Goal: Use online tool/utility: Utilize a website feature to perform a specific function

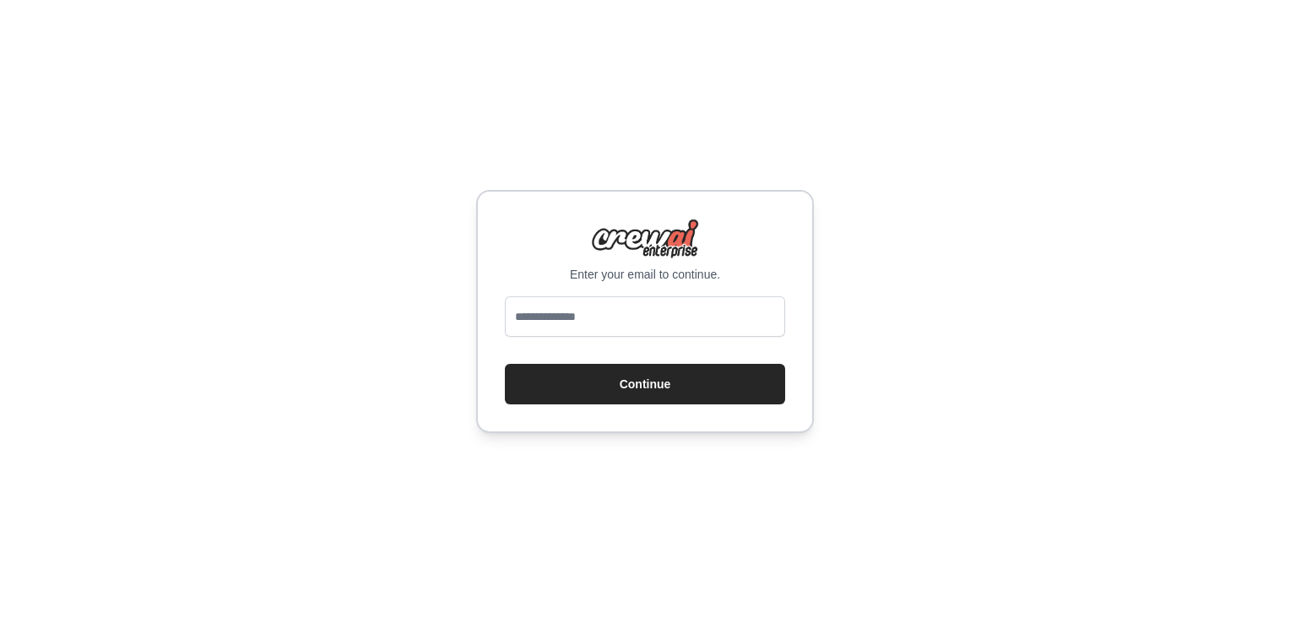
type input "**********"
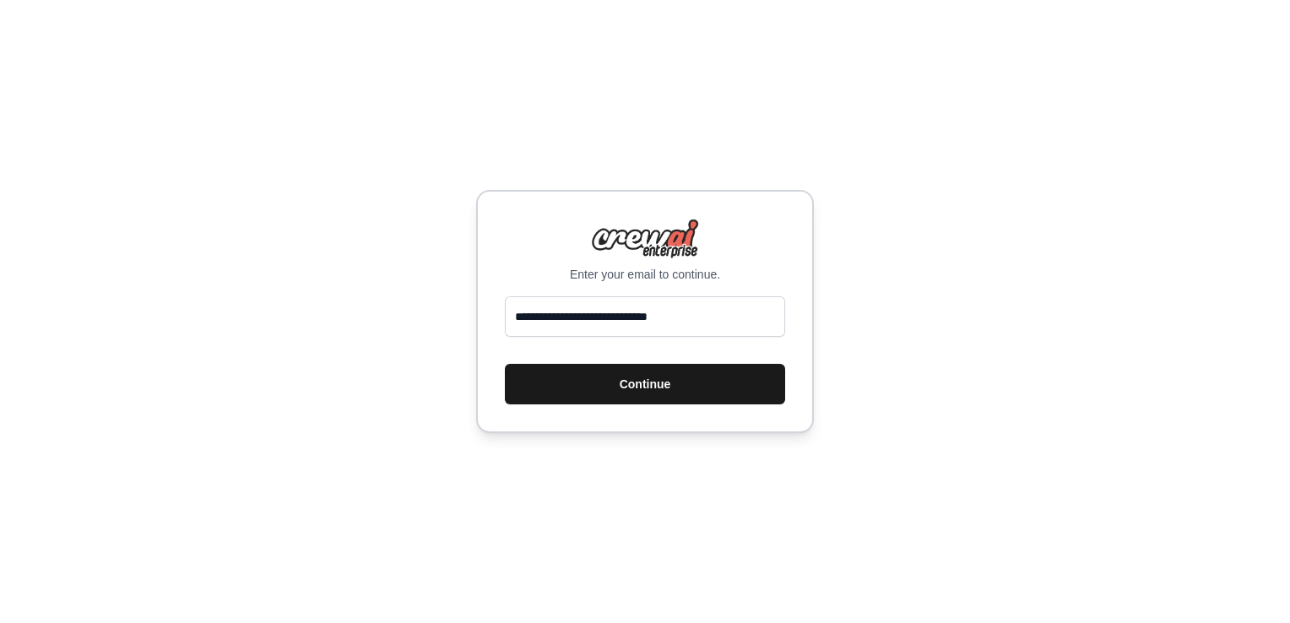
click at [631, 398] on button "Continue" at bounding box center [645, 384] width 280 height 41
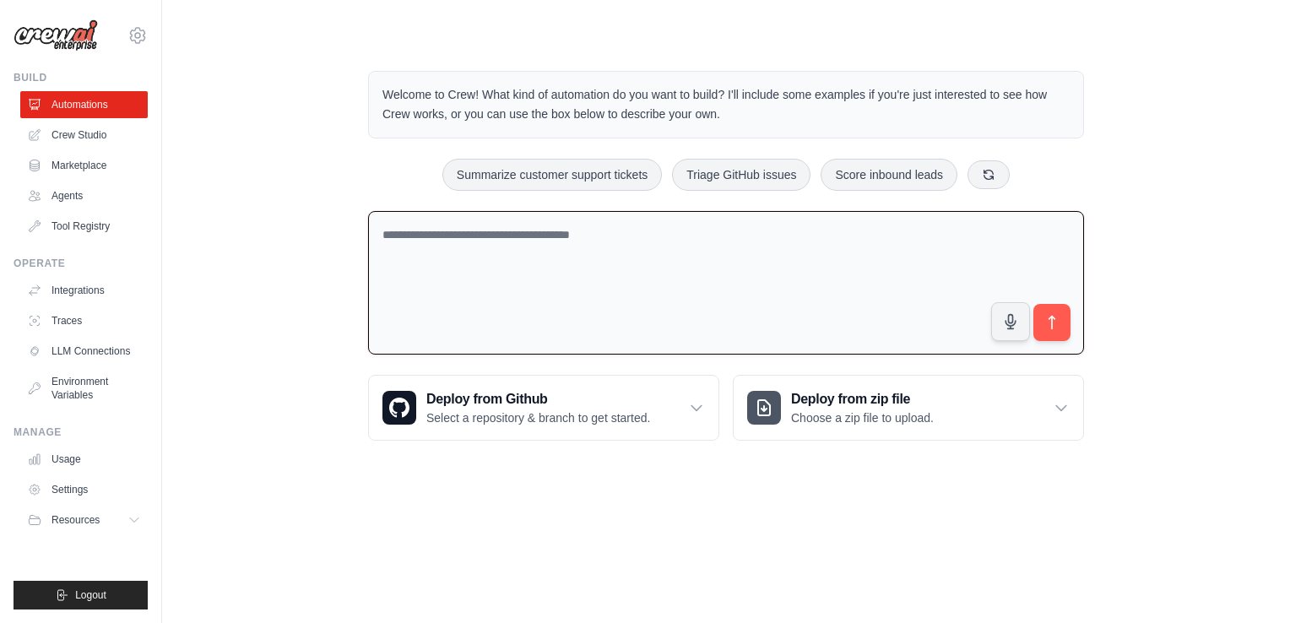
drag, startPoint x: 610, startPoint y: 229, endPoint x: 393, endPoint y: 234, distance: 216.2
click at [393, 234] on textarea at bounding box center [726, 283] width 716 height 144
drag, startPoint x: 378, startPoint y: 234, endPoint x: 760, endPoint y: -56, distance: 479.0
click at [472, 225] on textarea at bounding box center [726, 283] width 716 height 144
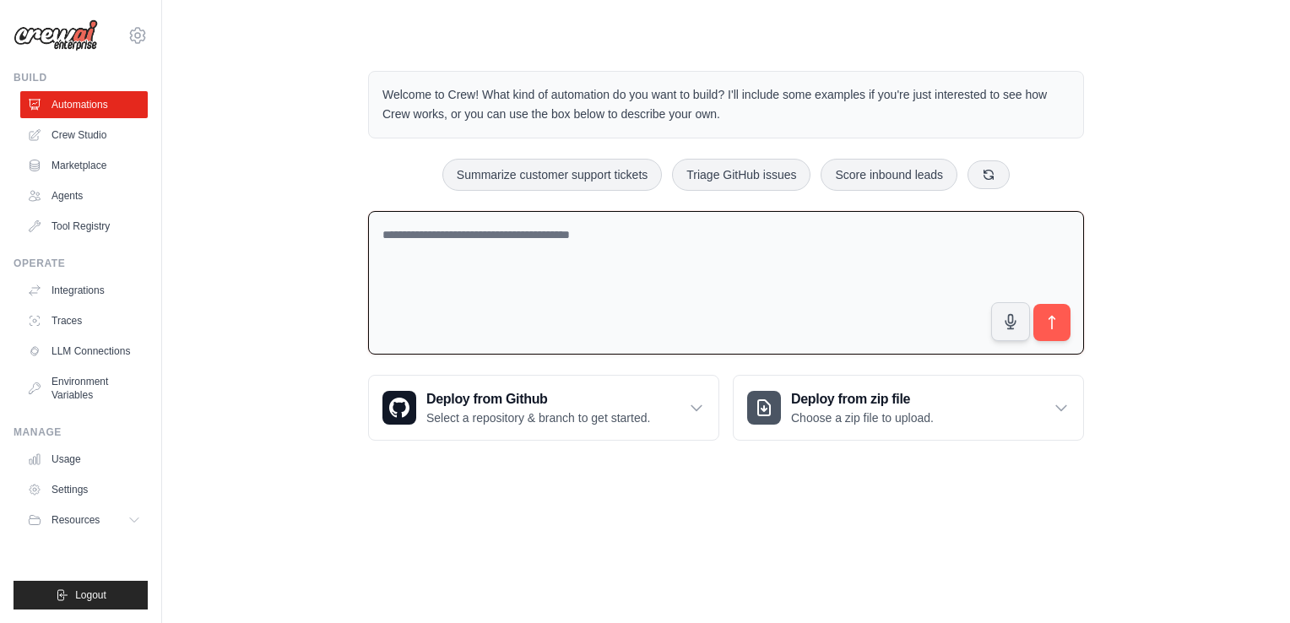
paste textarea "**********"
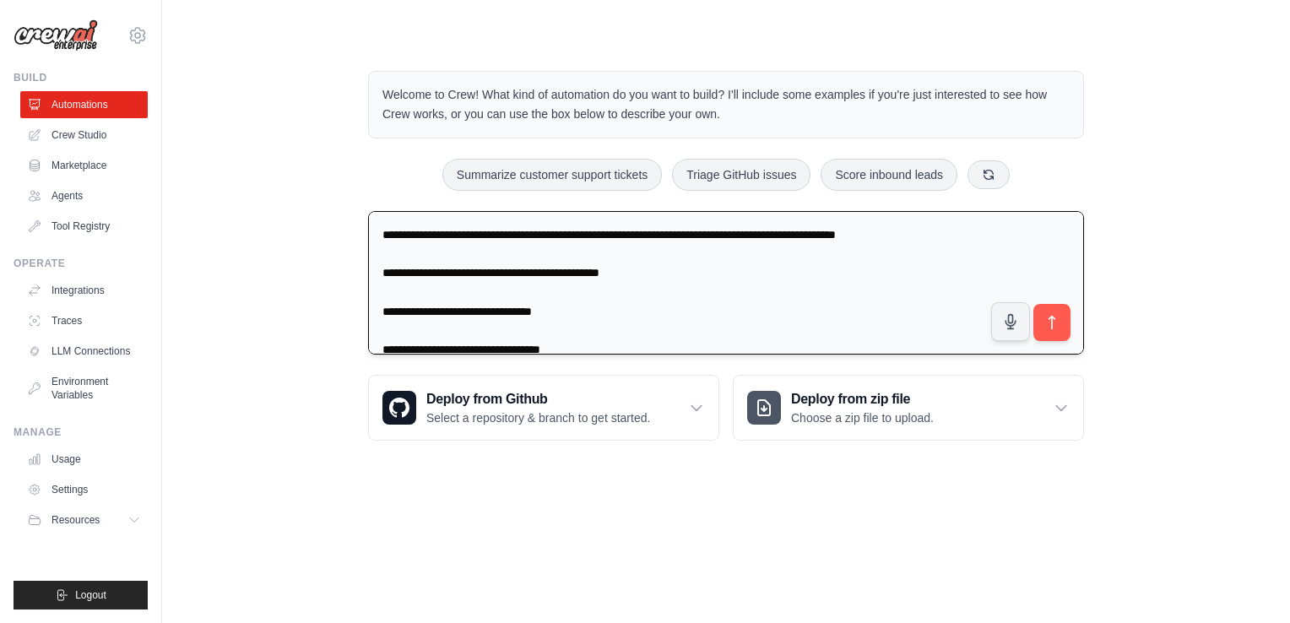
click at [618, 243] on textarea "**********" at bounding box center [726, 283] width 716 height 144
click at [621, 234] on textarea "**********" at bounding box center [726, 283] width 716 height 144
type textarea "**********"
click at [1059, 332] on button "submit" at bounding box center [1051, 321] width 39 height 39
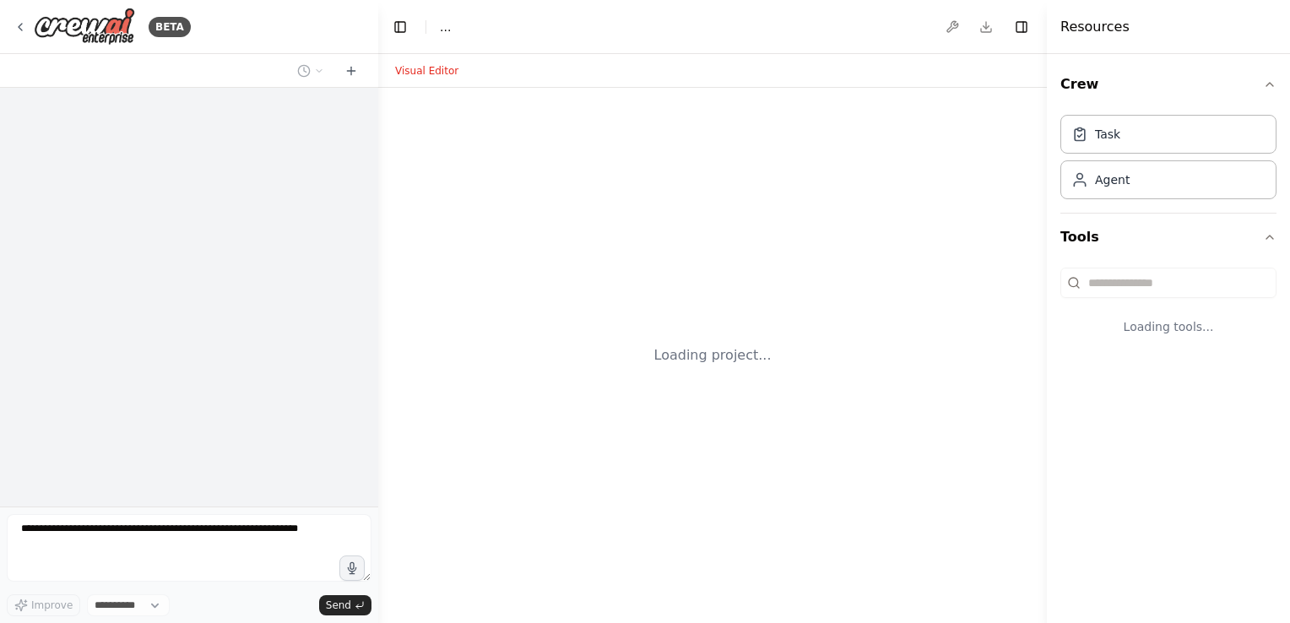
select select "****"
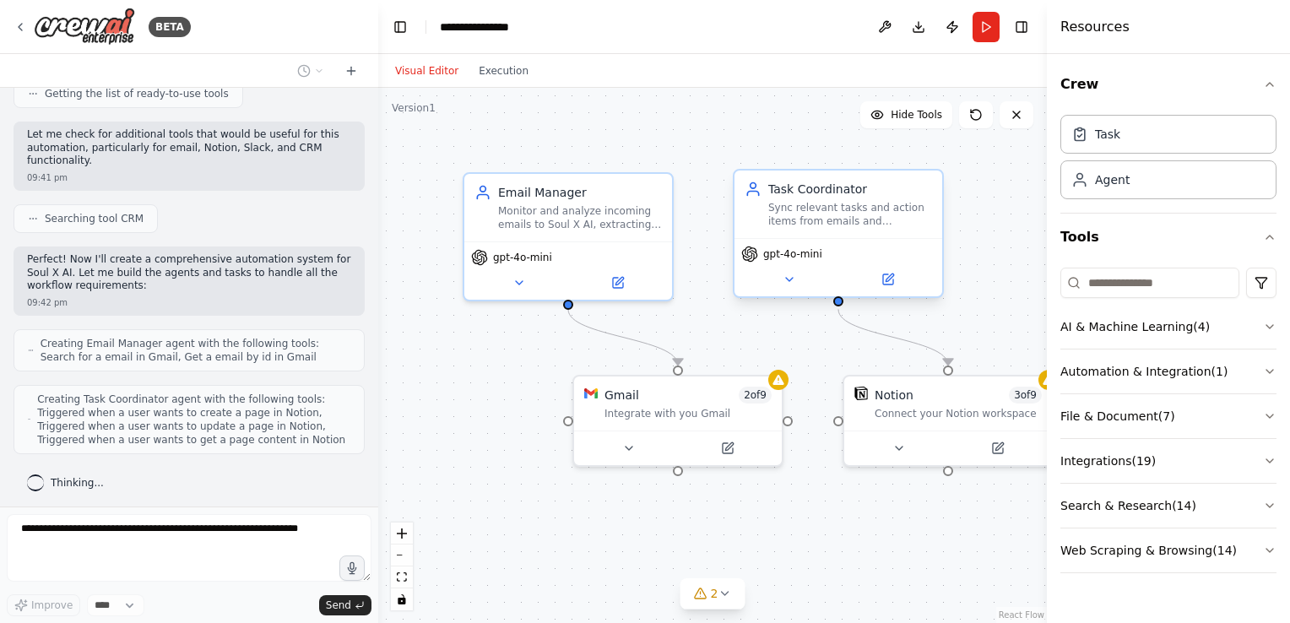
scroll to position [763, 0]
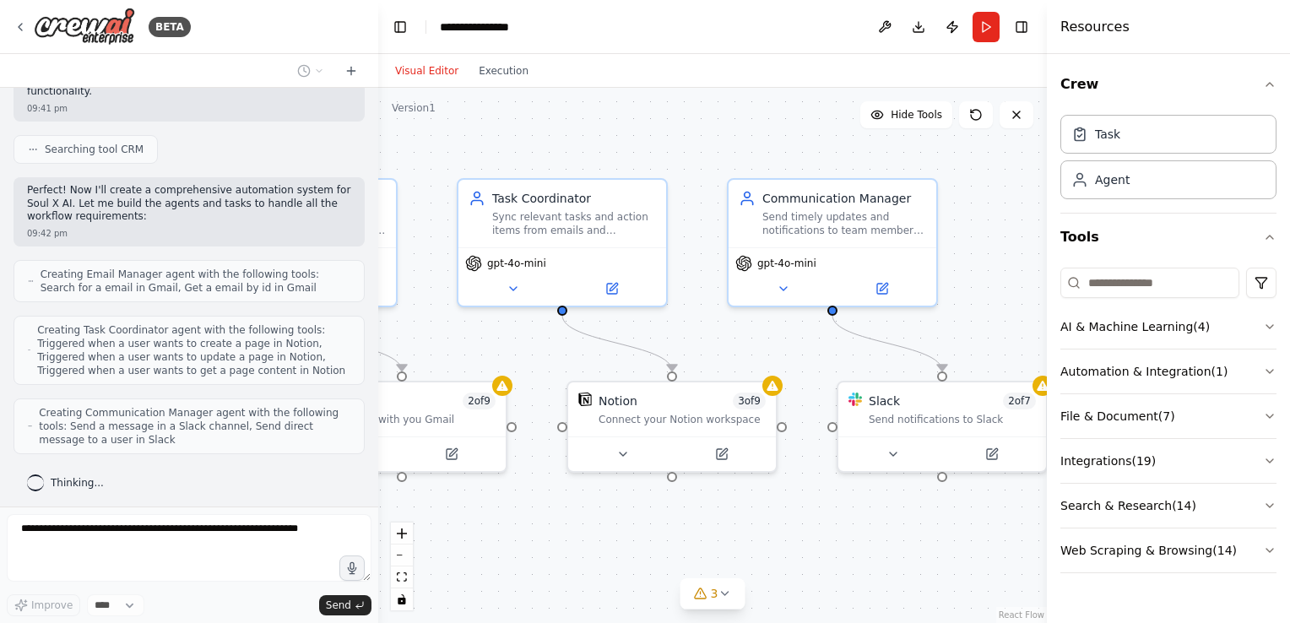
drag, startPoint x: 827, startPoint y: 339, endPoint x: 551, endPoint y: 344, distance: 276.1
click at [551, 344] on div ".deletable-edge-delete-btn { width: 20px; height: 20px; border: 0px solid #ffff…" at bounding box center [712, 355] width 669 height 535
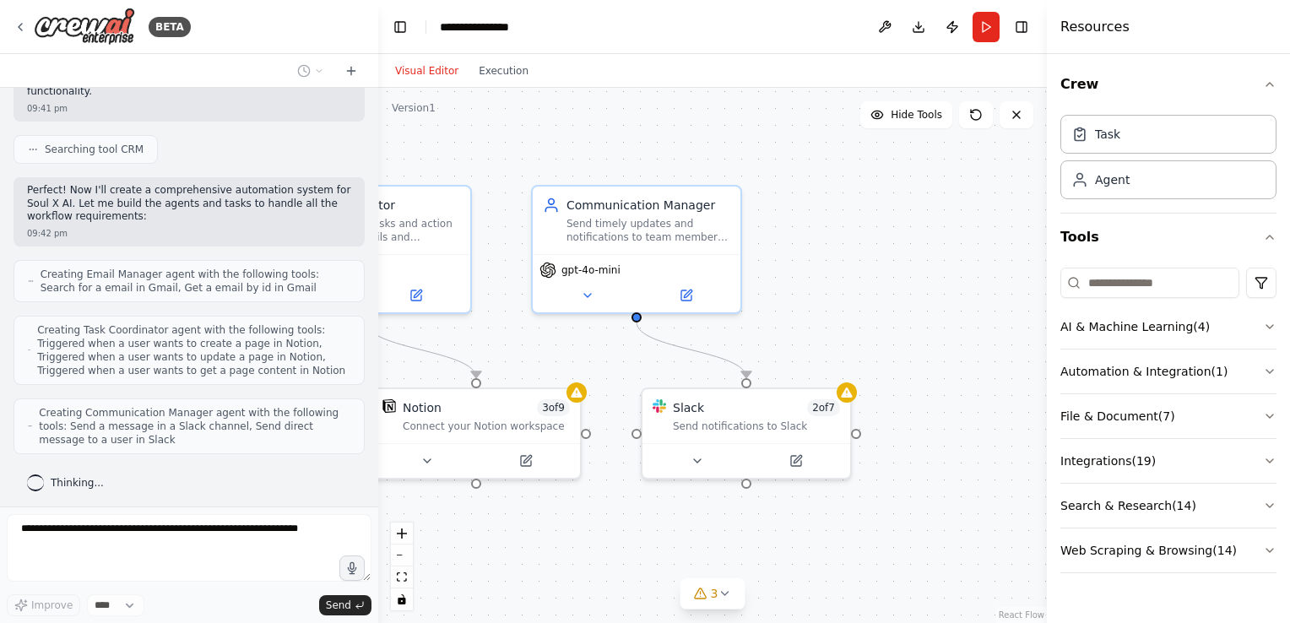
drag, startPoint x: 797, startPoint y: 329, endPoint x: 601, endPoint y: 336, distance: 196.0
click at [601, 336] on div ".deletable-edge-delete-btn { width: 20px; height: 20px; border: 0px solid #ffff…" at bounding box center [712, 355] width 669 height 535
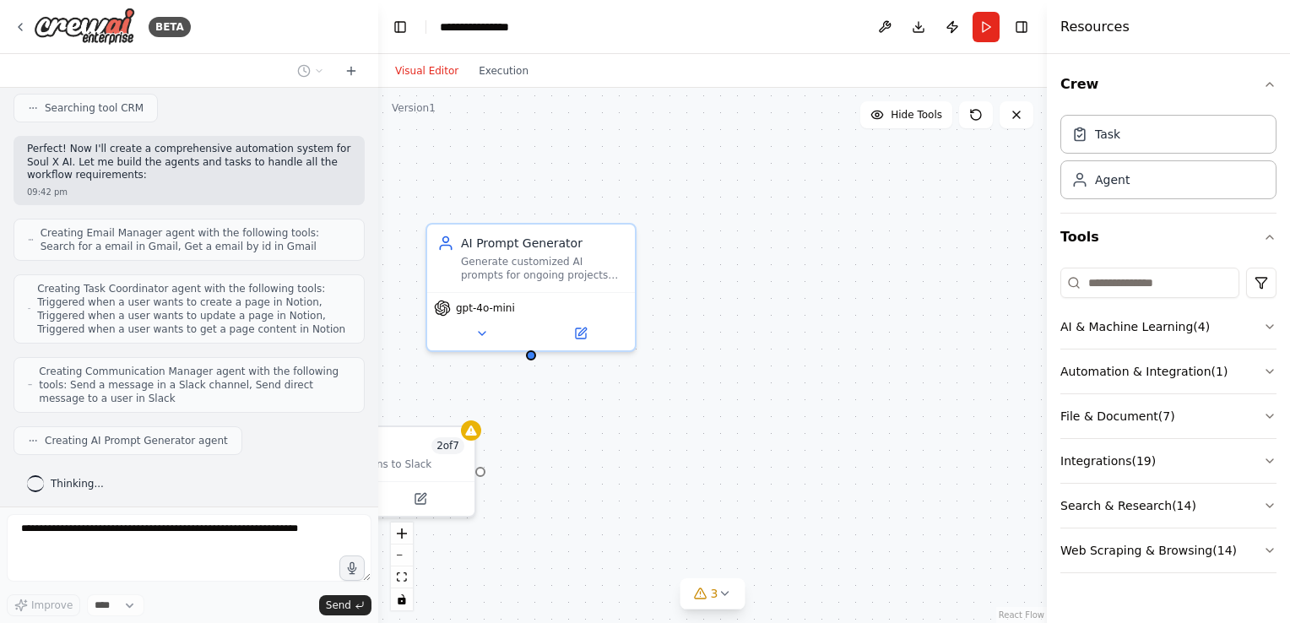
drag, startPoint x: 816, startPoint y: 322, endPoint x: 441, endPoint y: 360, distance: 377.6
click at [441, 360] on div ".deletable-edge-delete-btn { width: 20px; height: 20px; border: 0px solid #ffff…" at bounding box center [712, 355] width 669 height 535
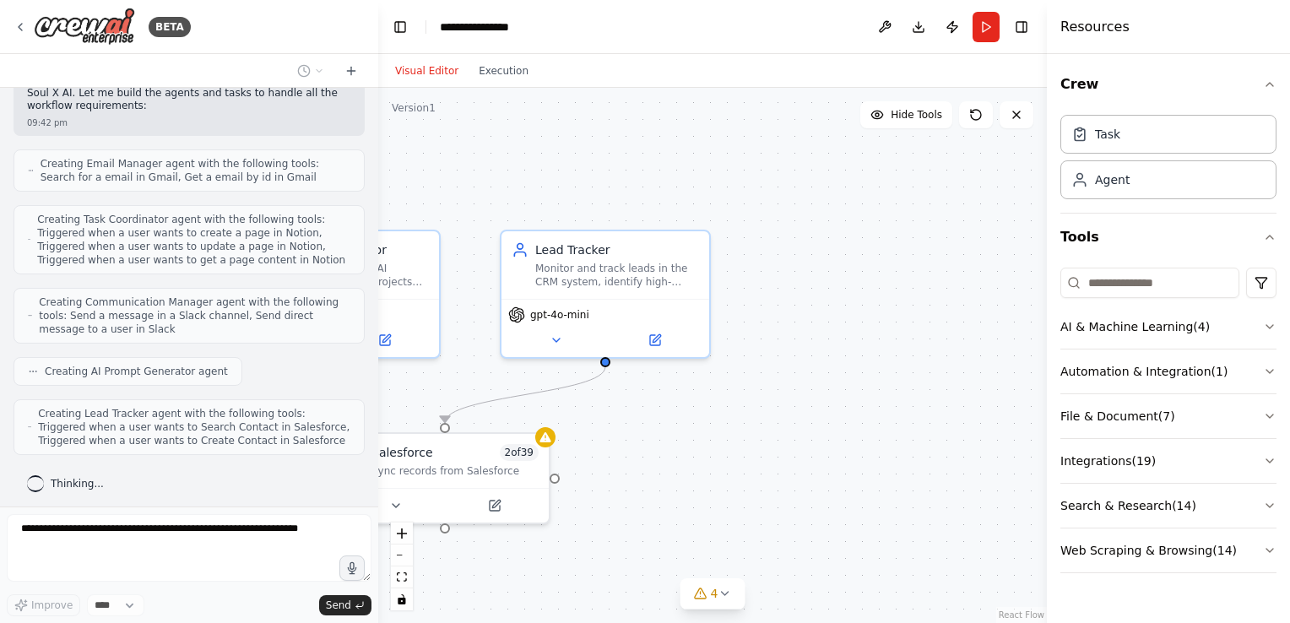
drag, startPoint x: 642, startPoint y: 382, endPoint x: 419, endPoint y: 389, distance: 223.0
click at [419, 389] on div ".deletable-edge-delete-btn { width: 20px; height: 20px; border: 0px solid #ffff…" at bounding box center [712, 355] width 669 height 535
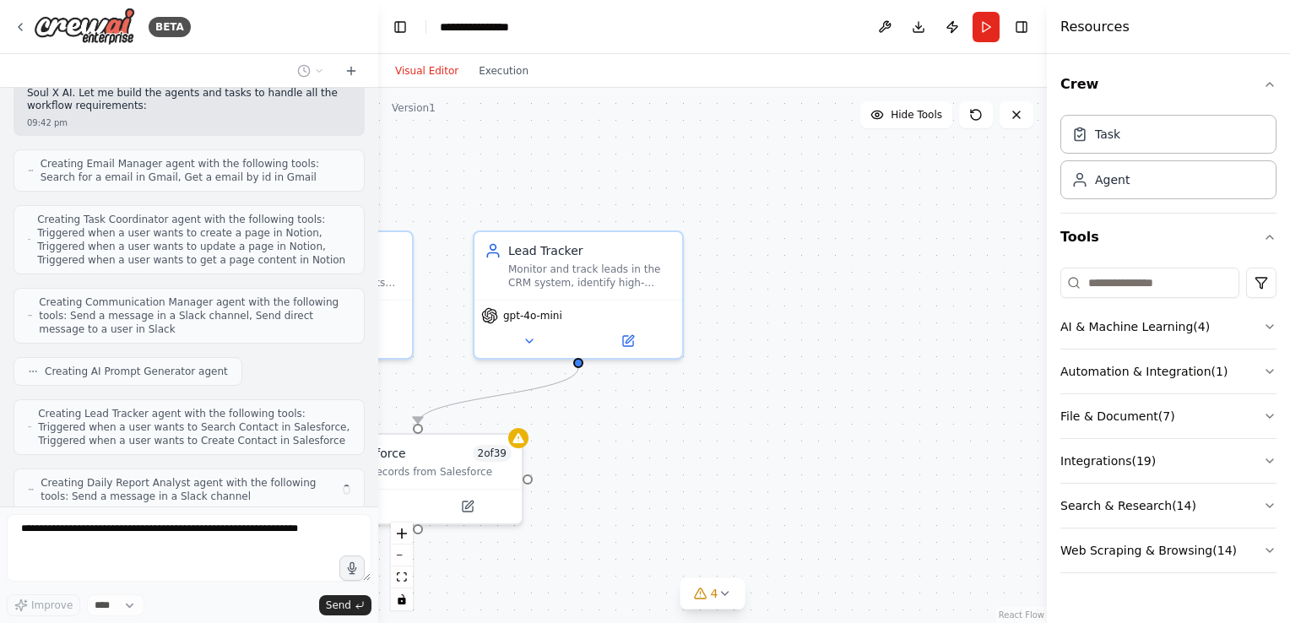
scroll to position [929, 0]
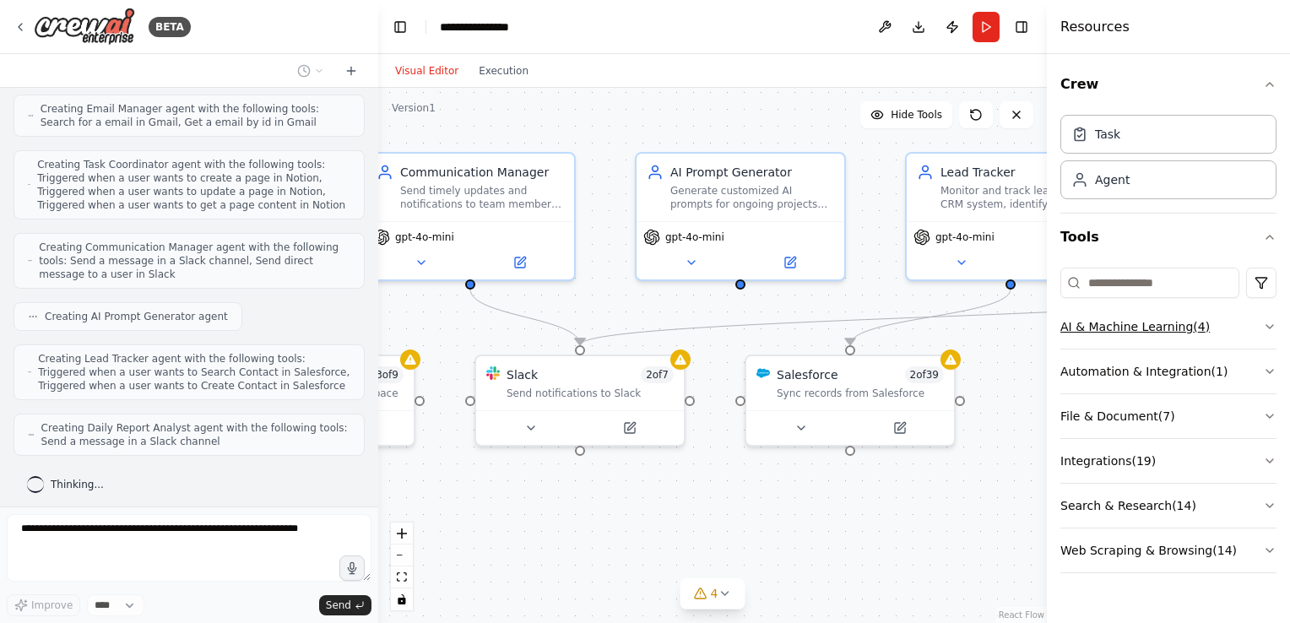
drag, startPoint x: 689, startPoint y: 402, endPoint x: 1131, endPoint y: 323, distance: 449.3
click at [1131, 323] on div "BETA You are an AI Agent for [Soul X AI]. Your role is to manage daily founder …" at bounding box center [645, 311] width 1290 height 623
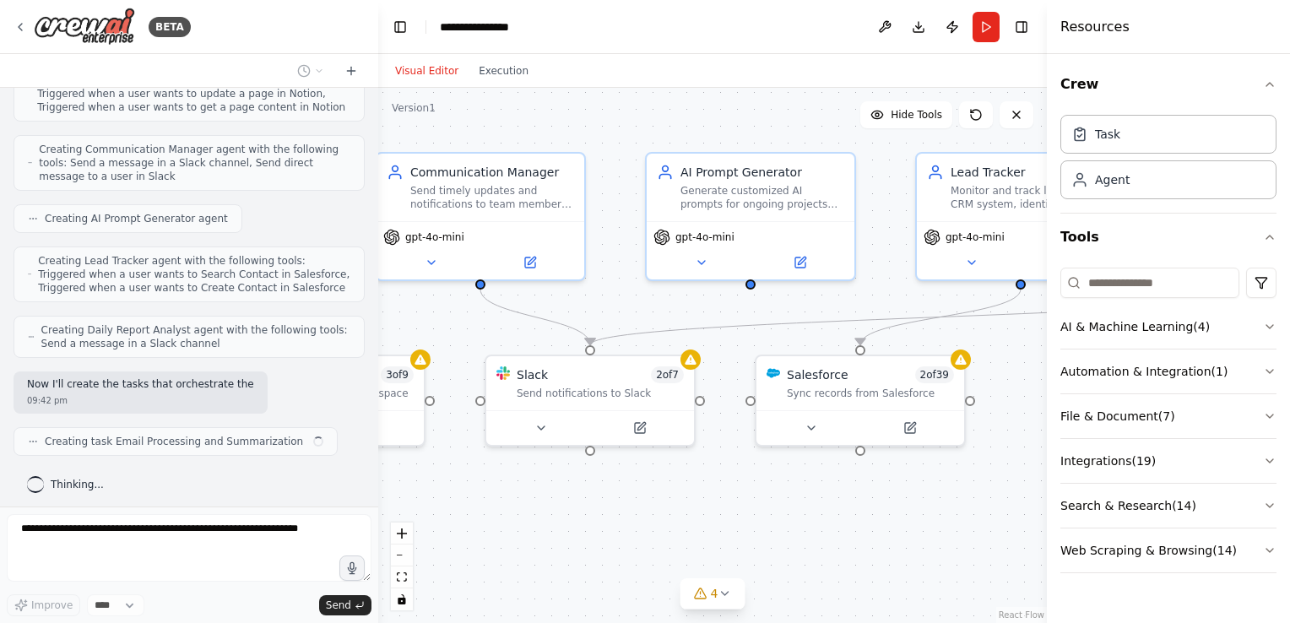
scroll to position [1027, 0]
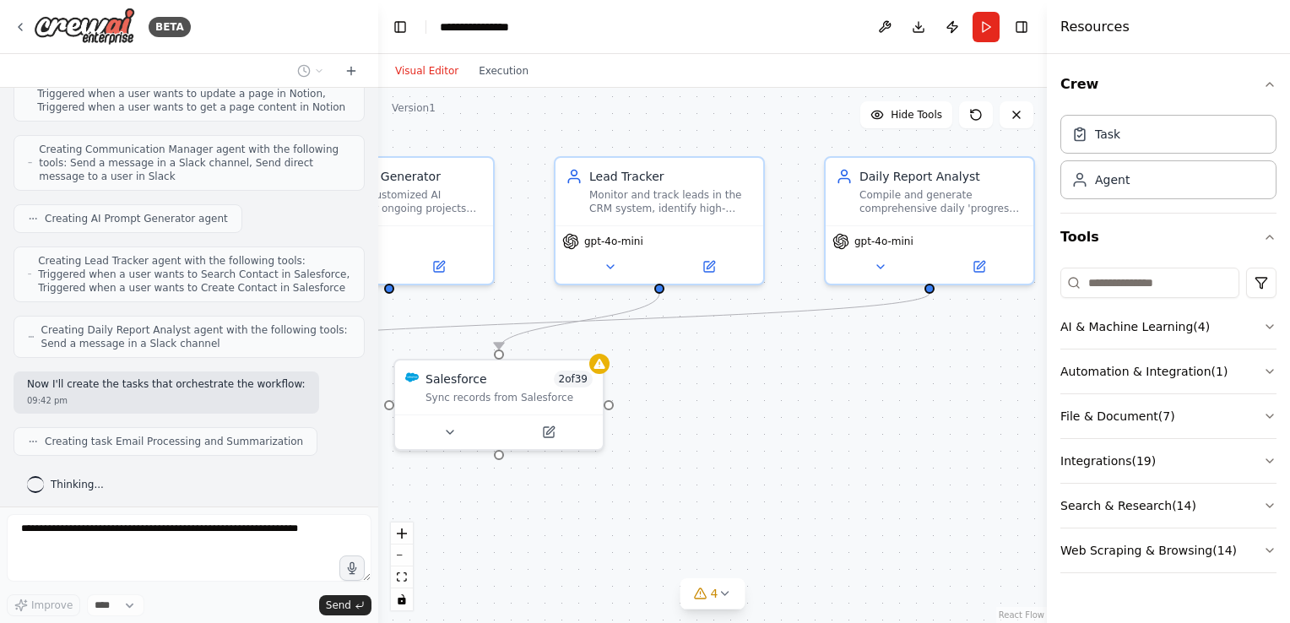
drag, startPoint x: 869, startPoint y: 292, endPoint x: 456, endPoint y: 296, distance: 412.8
click at [456, 296] on div ".deletable-edge-delete-btn { width: 20px; height: 20px; border: 0px solid #ffff…" at bounding box center [712, 355] width 669 height 535
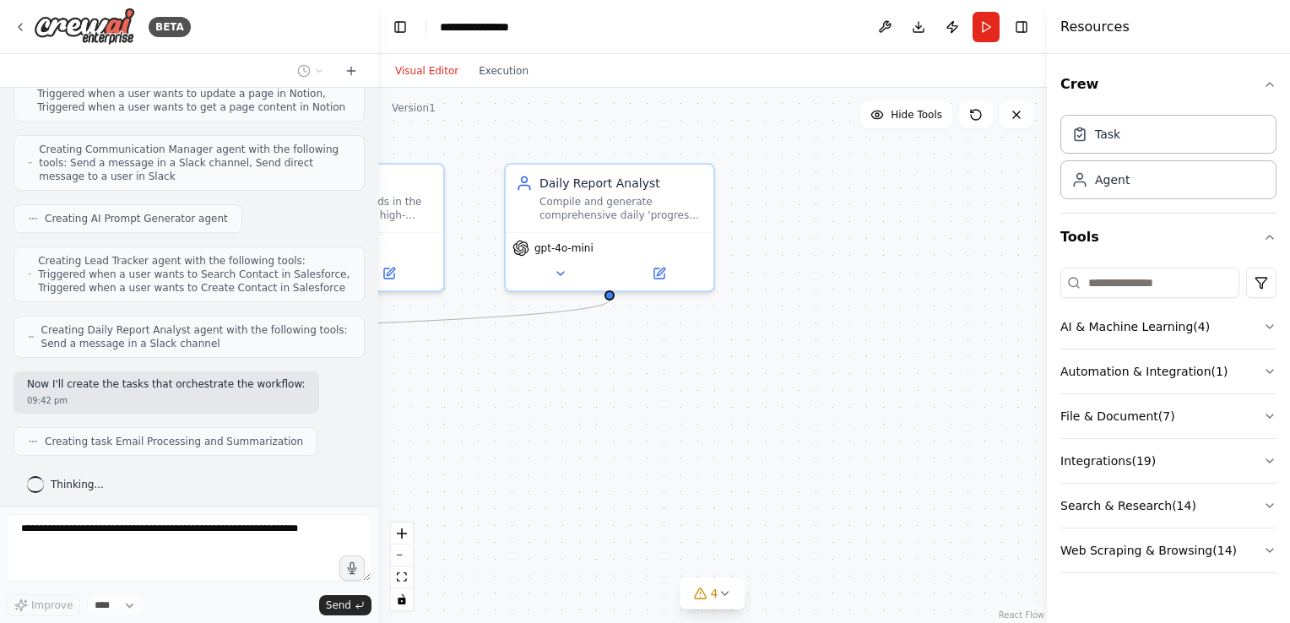
scroll to position [1069, 0]
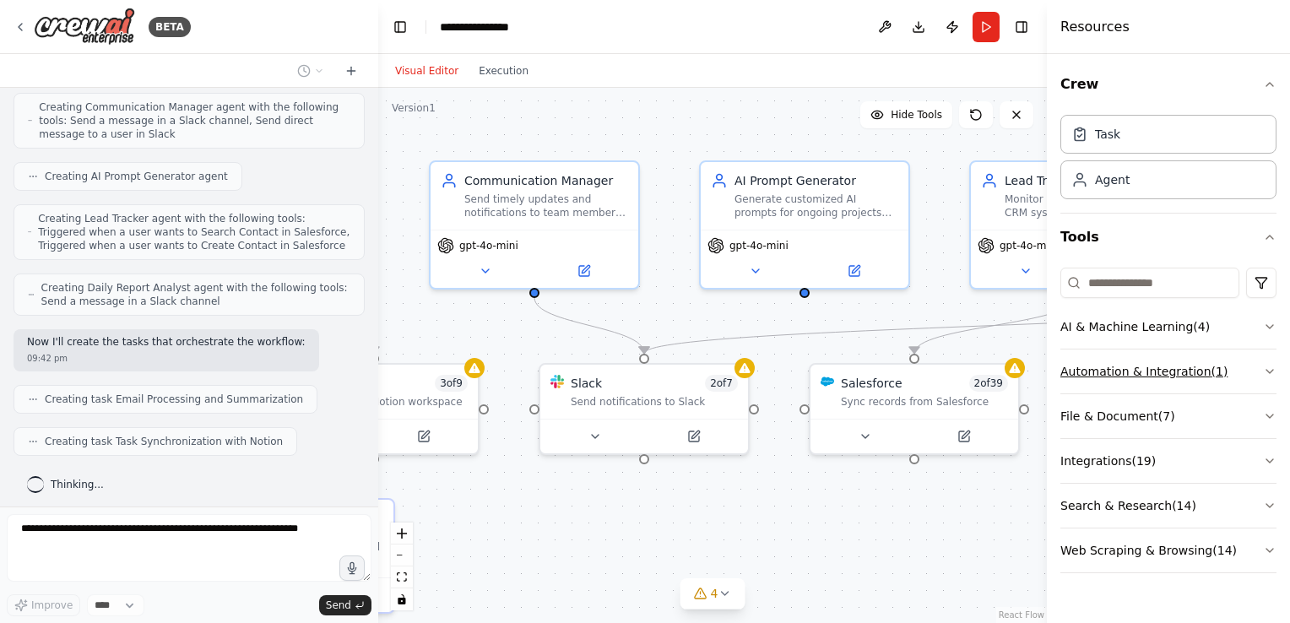
drag, startPoint x: 610, startPoint y: 376, endPoint x: 1100, endPoint y: 389, distance: 490.7
click at [1100, 389] on div "BETA You are an AI Agent for [Soul X AI]. Your role is to manage daily founder …" at bounding box center [645, 311] width 1290 height 623
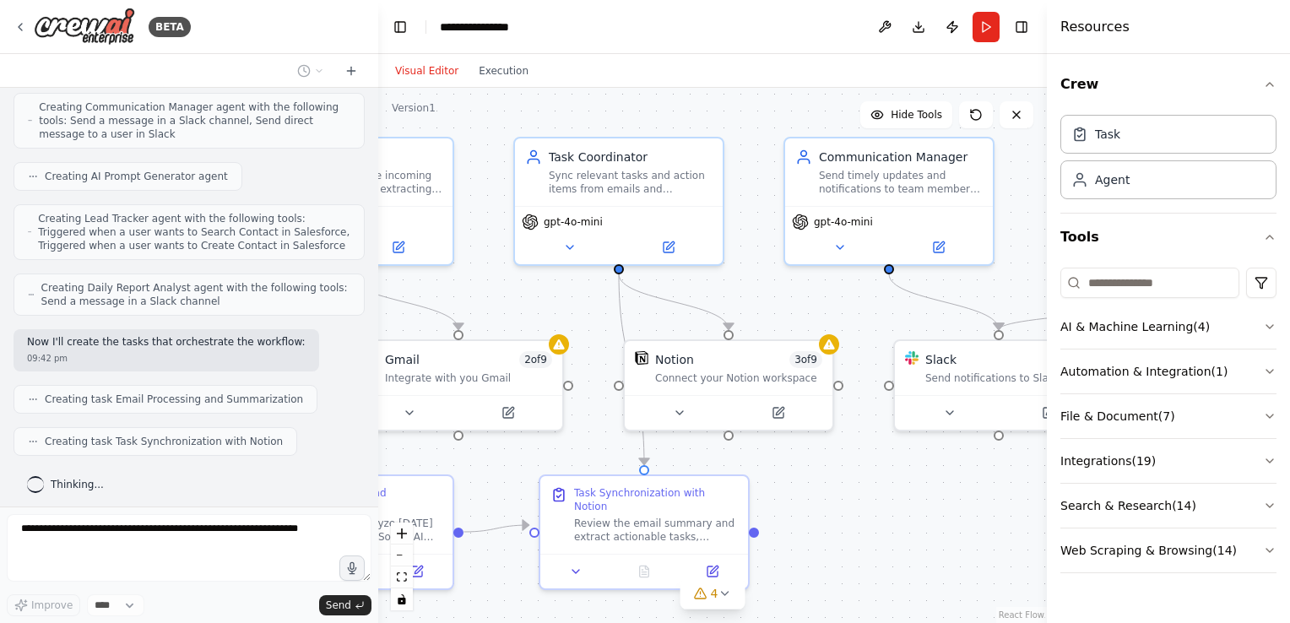
drag, startPoint x: 540, startPoint y: 359, endPoint x: 871, endPoint y: 326, distance: 332.6
click at [871, 326] on div ".deletable-edge-delete-btn { width: 20px; height: 20px; border: 0px solid #ffff…" at bounding box center [712, 355] width 669 height 535
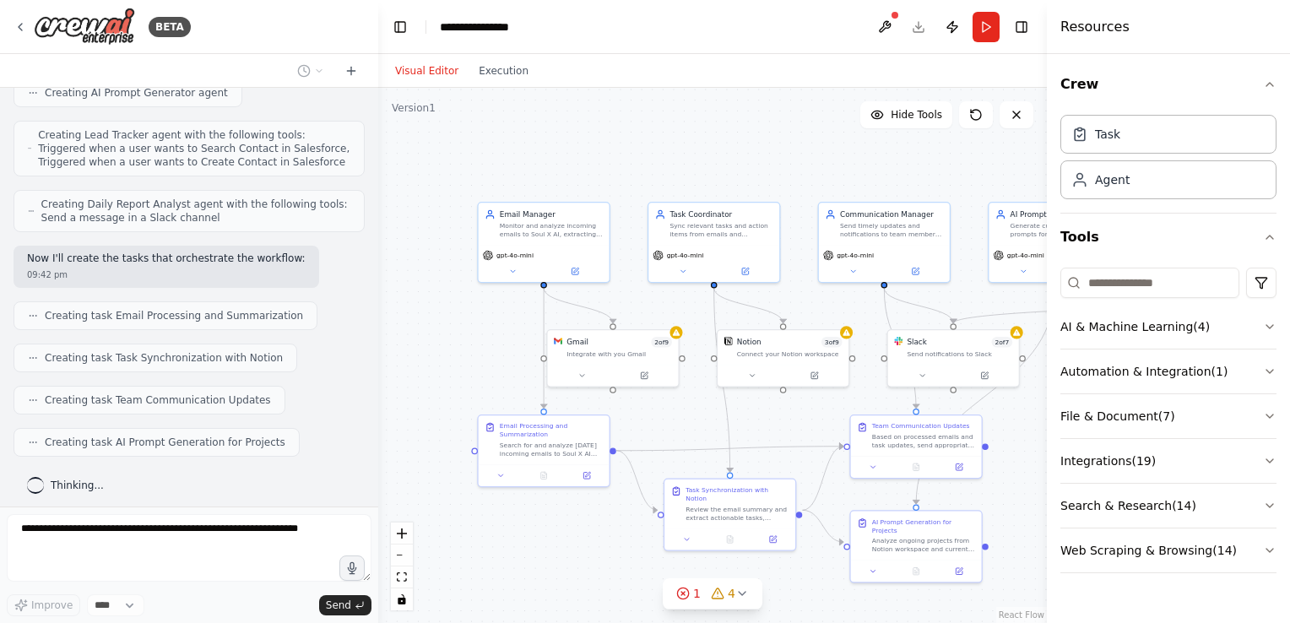
scroll to position [1195, 0]
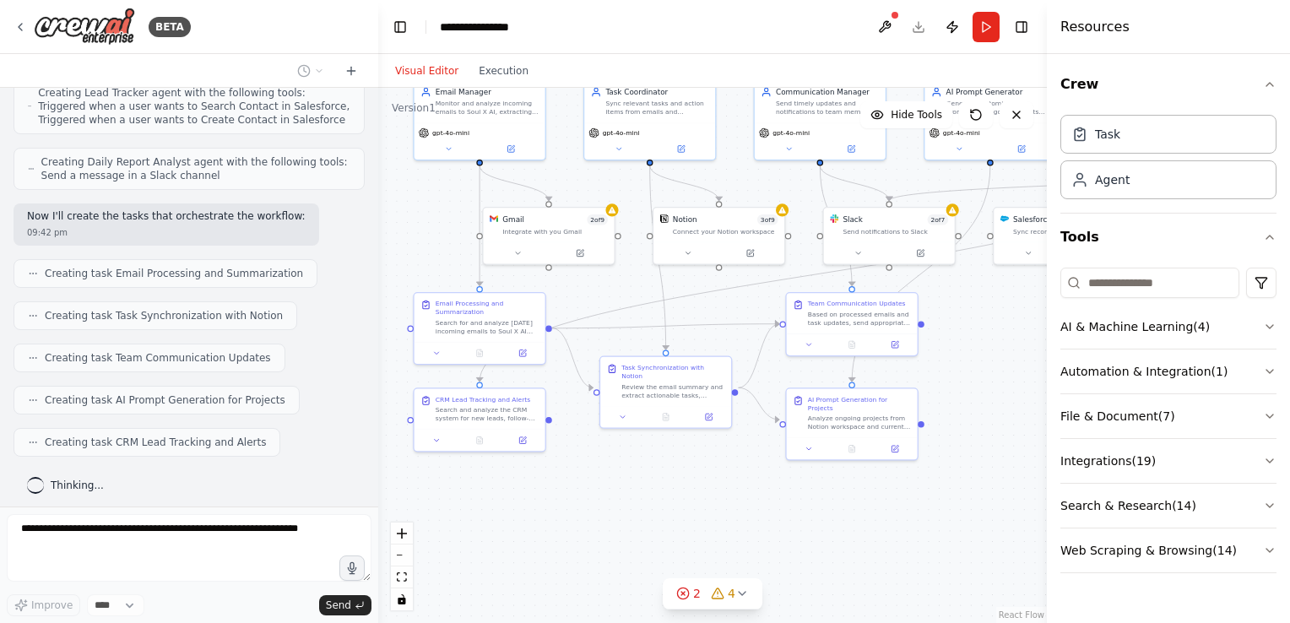
drag, startPoint x: 650, startPoint y: 176, endPoint x: 586, endPoint y: 54, distance: 138.2
click at [586, 54] on div "Visual Editor Execution Version 1 Hide Tools .deletable-edge-delete-btn { width…" at bounding box center [712, 338] width 669 height 569
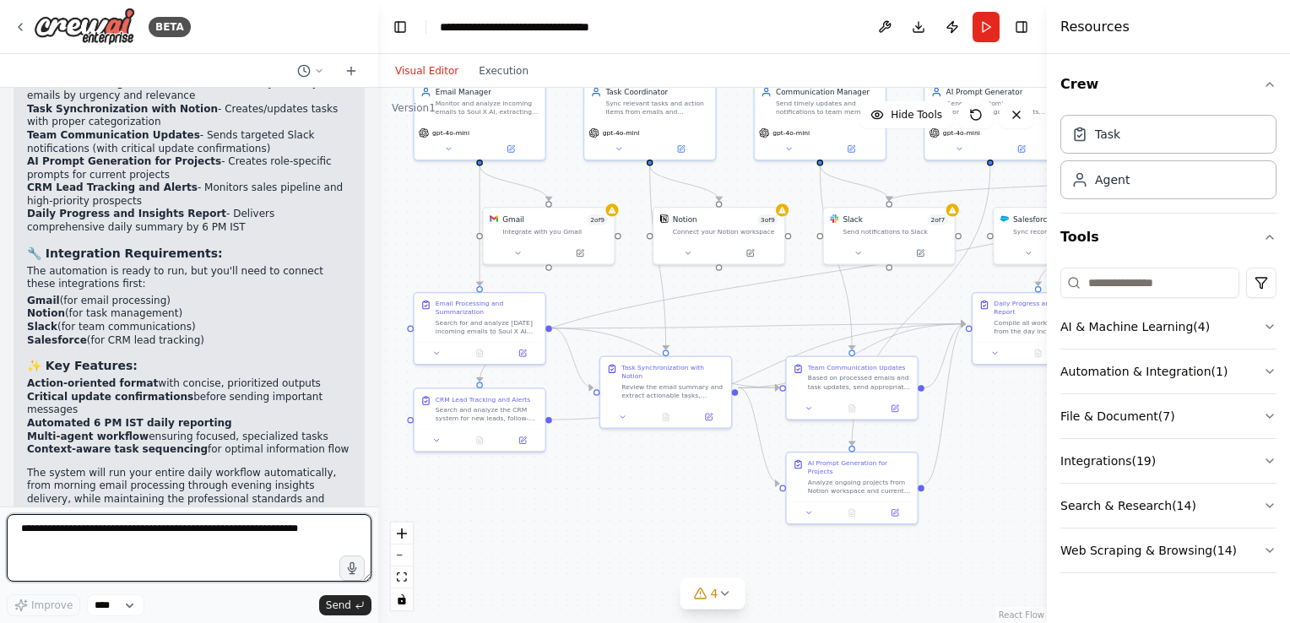
scroll to position [2071, 0]
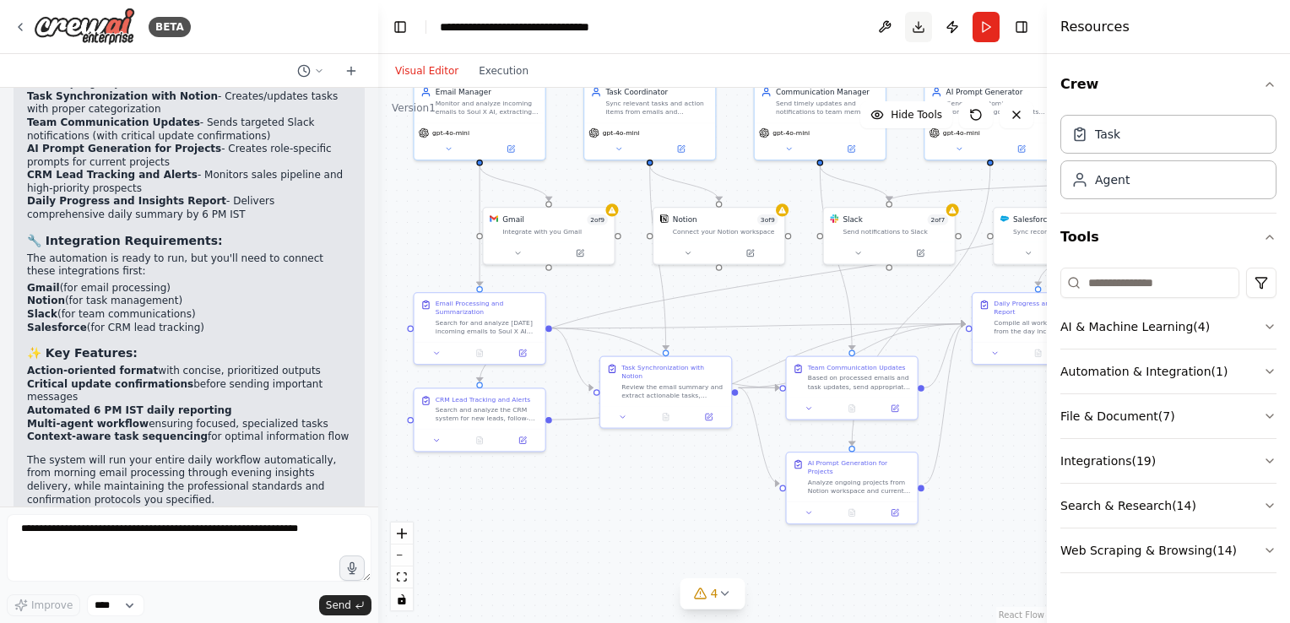
click at [918, 22] on button "Download" at bounding box center [918, 27] width 27 height 30
click at [837, 20] on header "**********" at bounding box center [712, 27] width 669 height 54
click at [894, 28] on button at bounding box center [884, 27] width 27 height 30
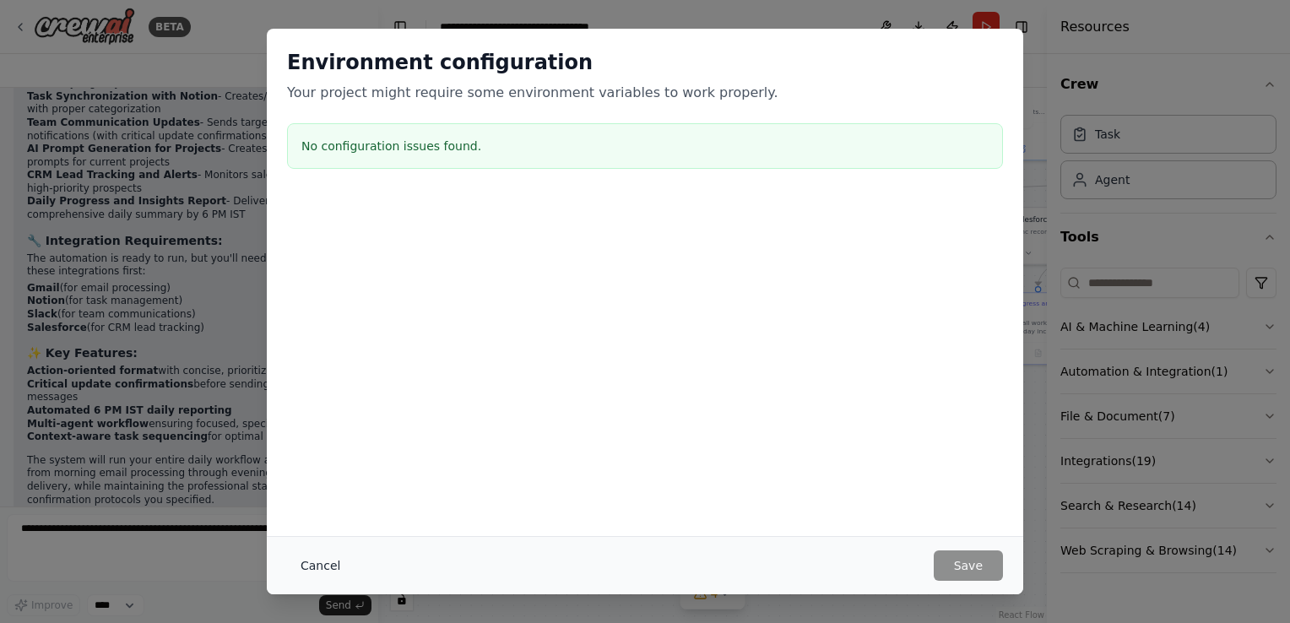
click at [328, 569] on button "Cancel" at bounding box center [320, 565] width 67 height 30
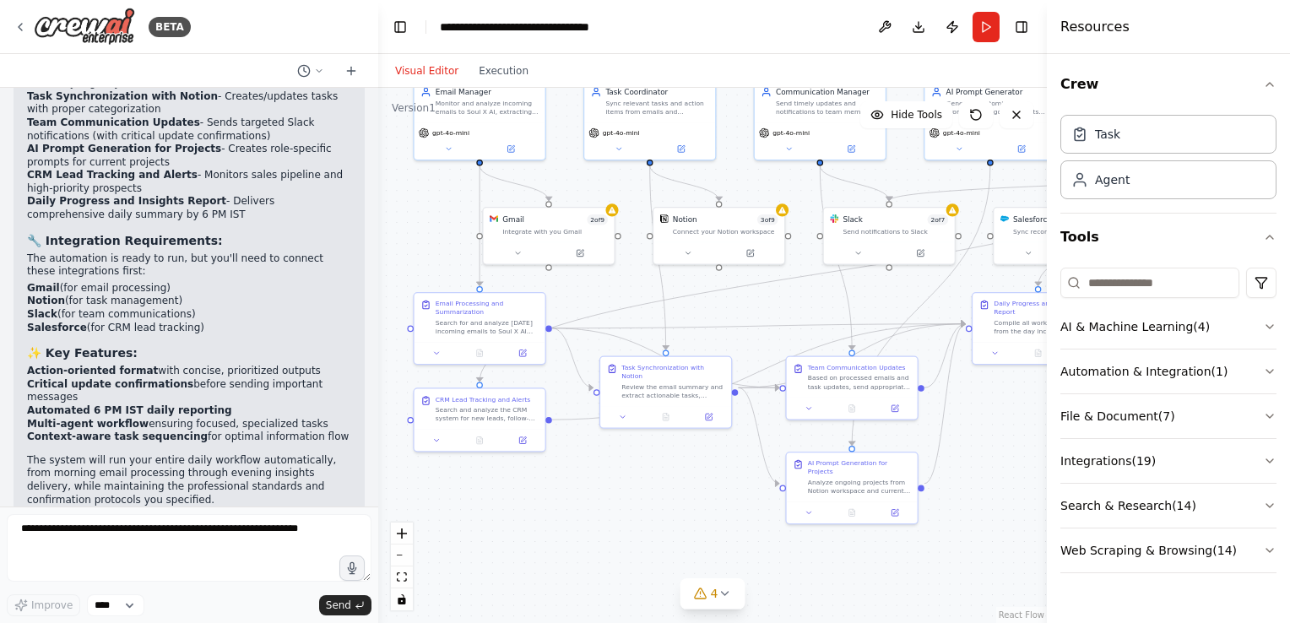
click at [986, 43] on header "**********" at bounding box center [712, 27] width 669 height 54
click at [986, 38] on button "Run" at bounding box center [986, 27] width 27 height 30
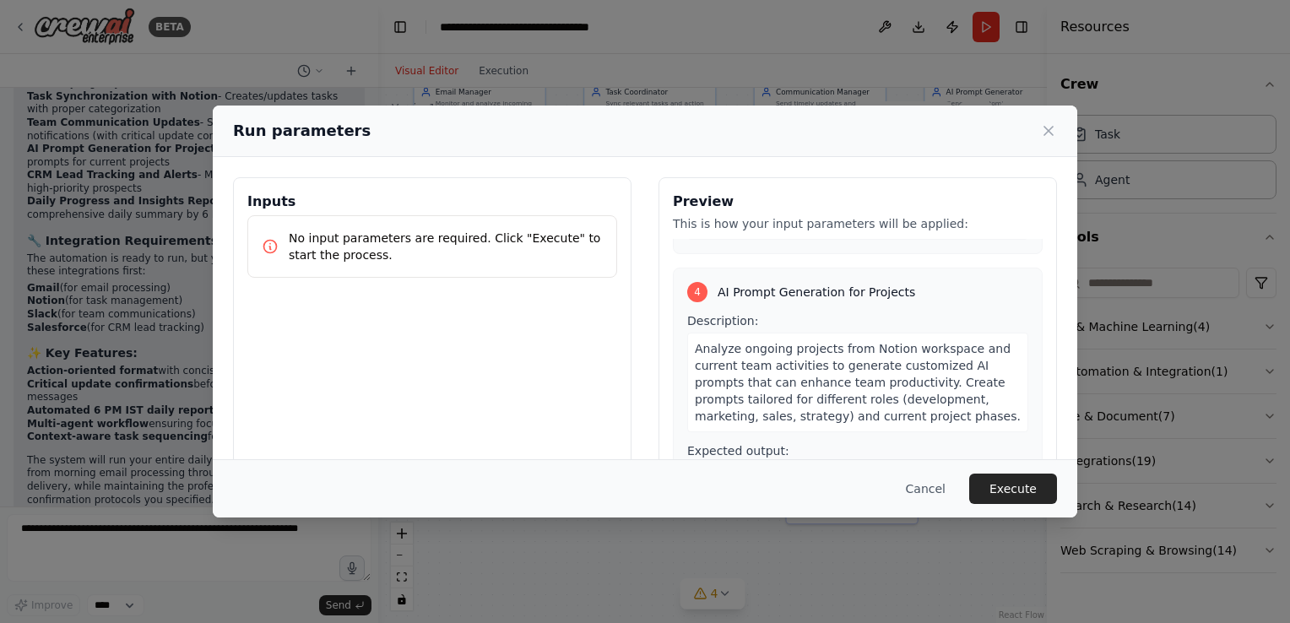
scroll to position [975, 0]
click at [1006, 487] on button "Execute" at bounding box center [1013, 489] width 88 height 30
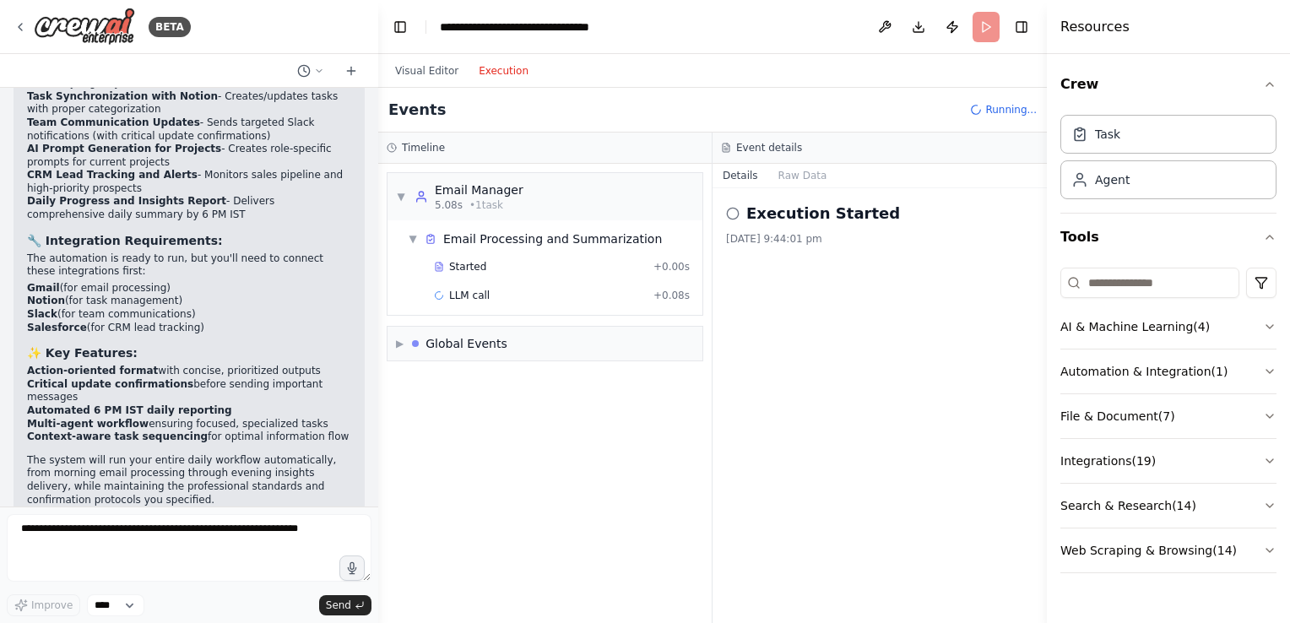
click at [494, 72] on button "Execution" at bounding box center [504, 71] width 70 height 20
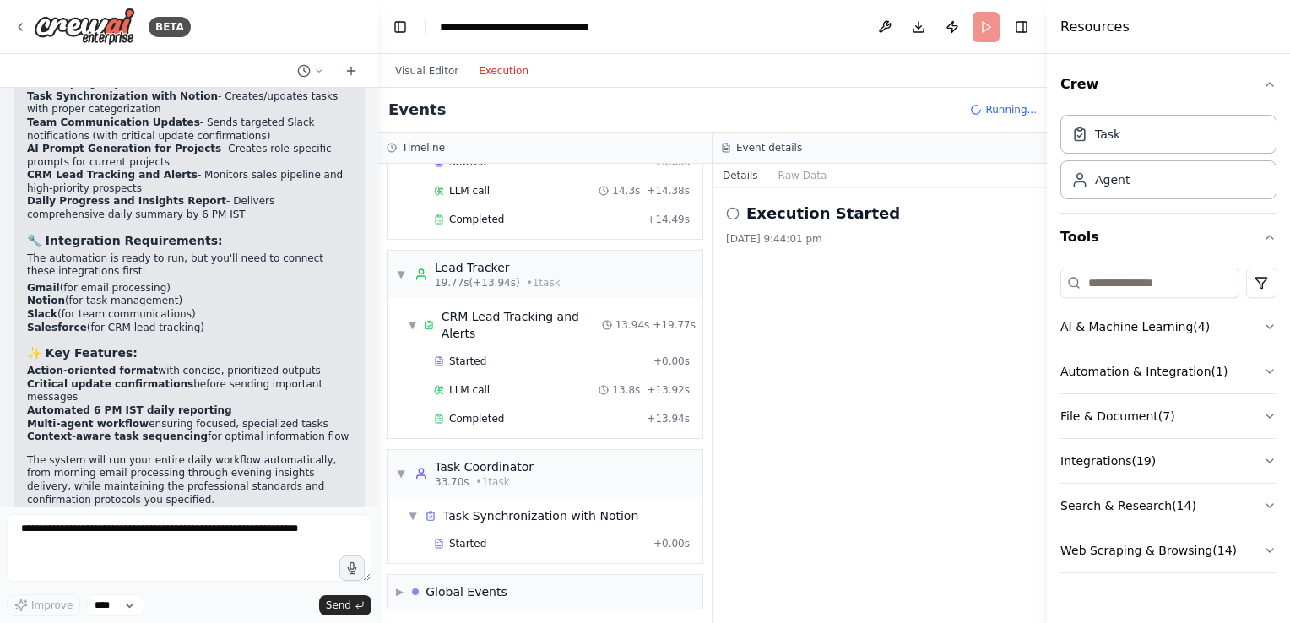
scroll to position [150, 0]
